Goal: Register for event/course

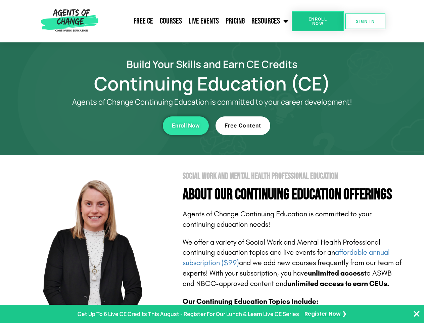
click at [212, 161] on section "Social Work and Mental Health Professional Education About Our Continuing Educa…" at bounding box center [212, 296] width 424 height 282
click at [318, 21] on span "Enroll Now" at bounding box center [318, 21] width 31 height 9
click at [366, 21] on span "SIGN IN" at bounding box center [365, 21] width 19 height 4
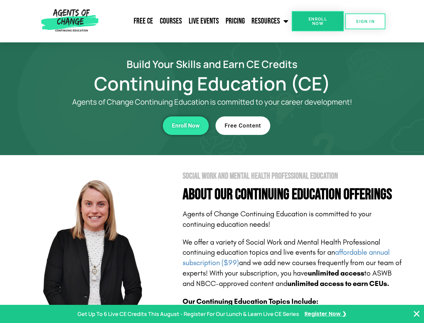
click at [117, 125] on div "Enroll Now" at bounding box center [116, 125] width 185 height 18
click at [186, 125] on span "Enroll Now" at bounding box center [186, 126] width 28 height 6
click at [308, 125] on div "Free Content" at bounding box center [308, 125] width 185 height 18
